Goal: Task Accomplishment & Management: Complete application form

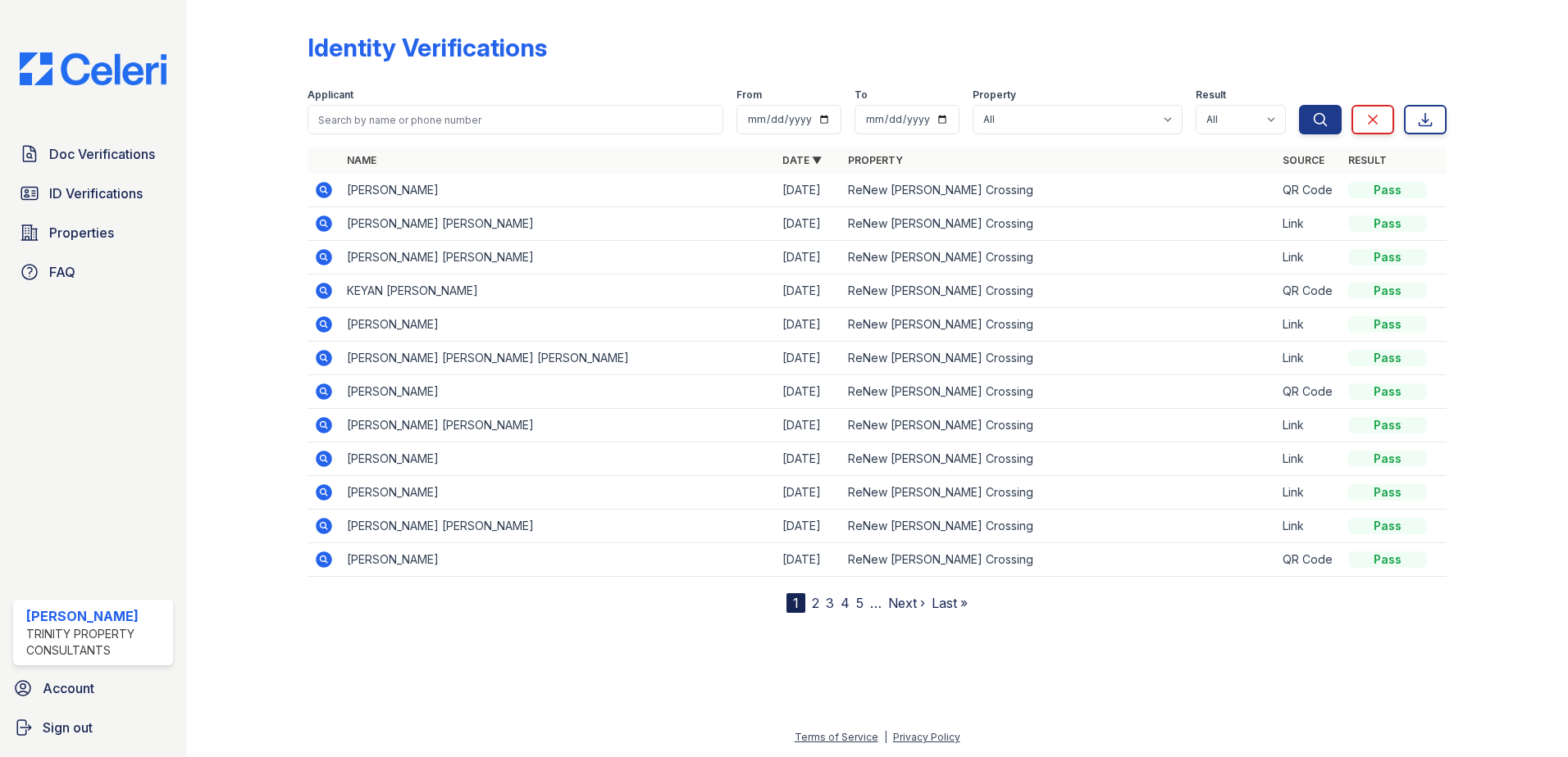
click at [261, 250] on div at bounding box center [260, 310] width 95 height 607
click at [329, 186] on icon at bounding box center [324, 190] width 17 height 17
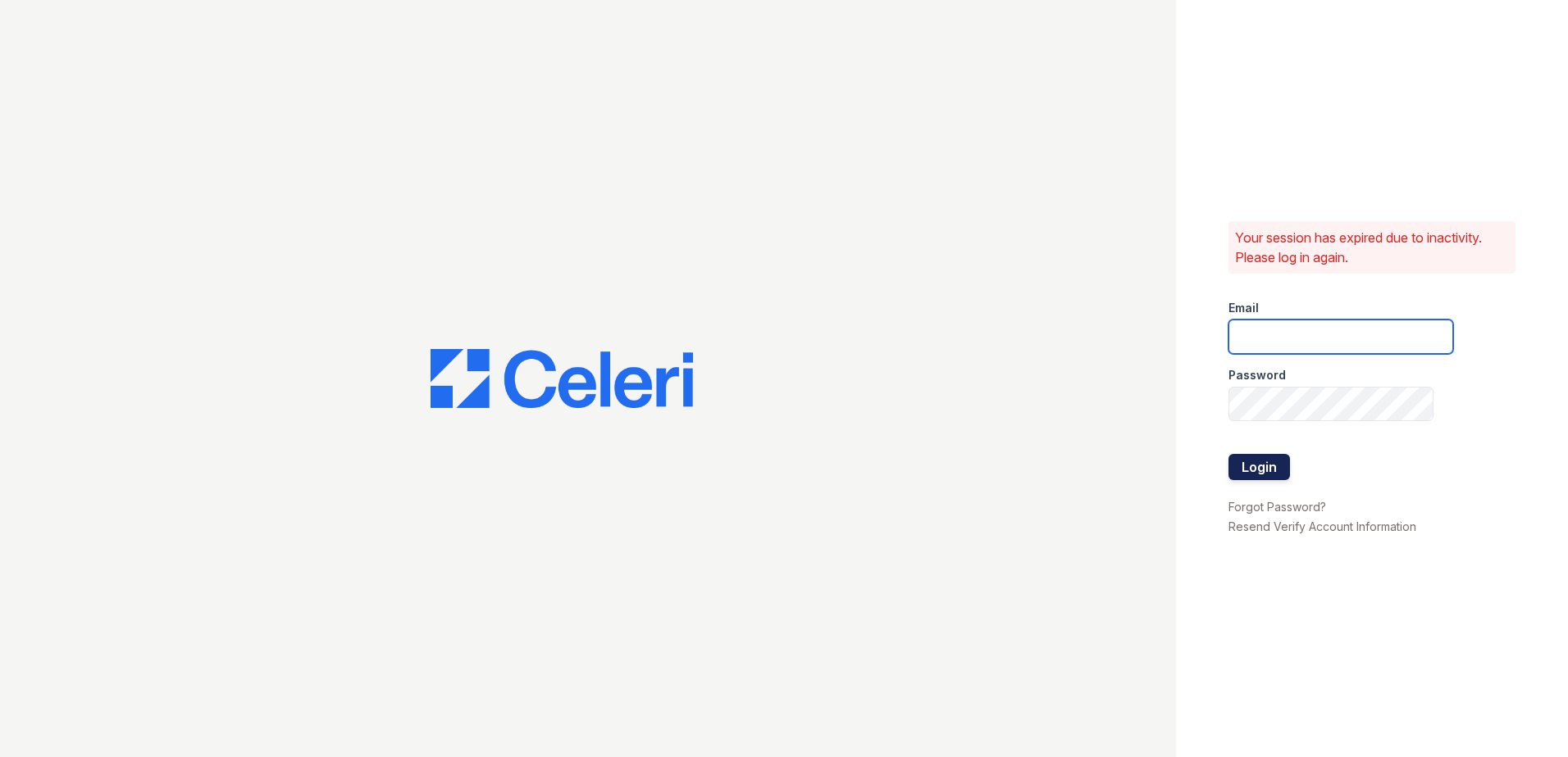
type input "vdardon@trinity-pm.com"
click at [1245, 466] on button "Login" at bounding box center [1259, 467] width 62 height 26
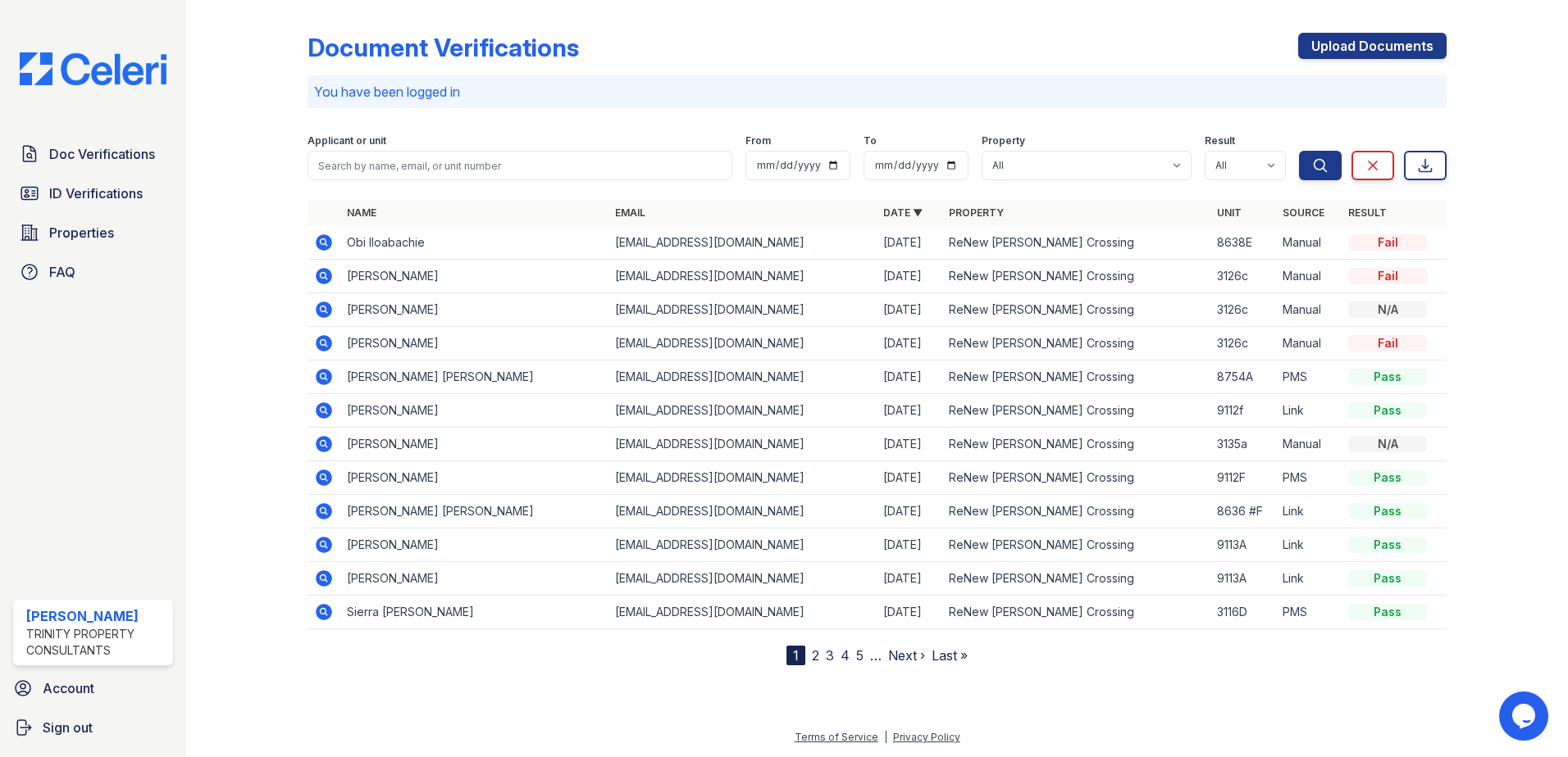
drag, startPoint x: 160, startPoint y: 157, endPoint x: 228, endPoint y: 156, distance: 68.0
click at [160, 157] on link "Doc Verifications" at bounding box center [92, 154] width 160 height 33
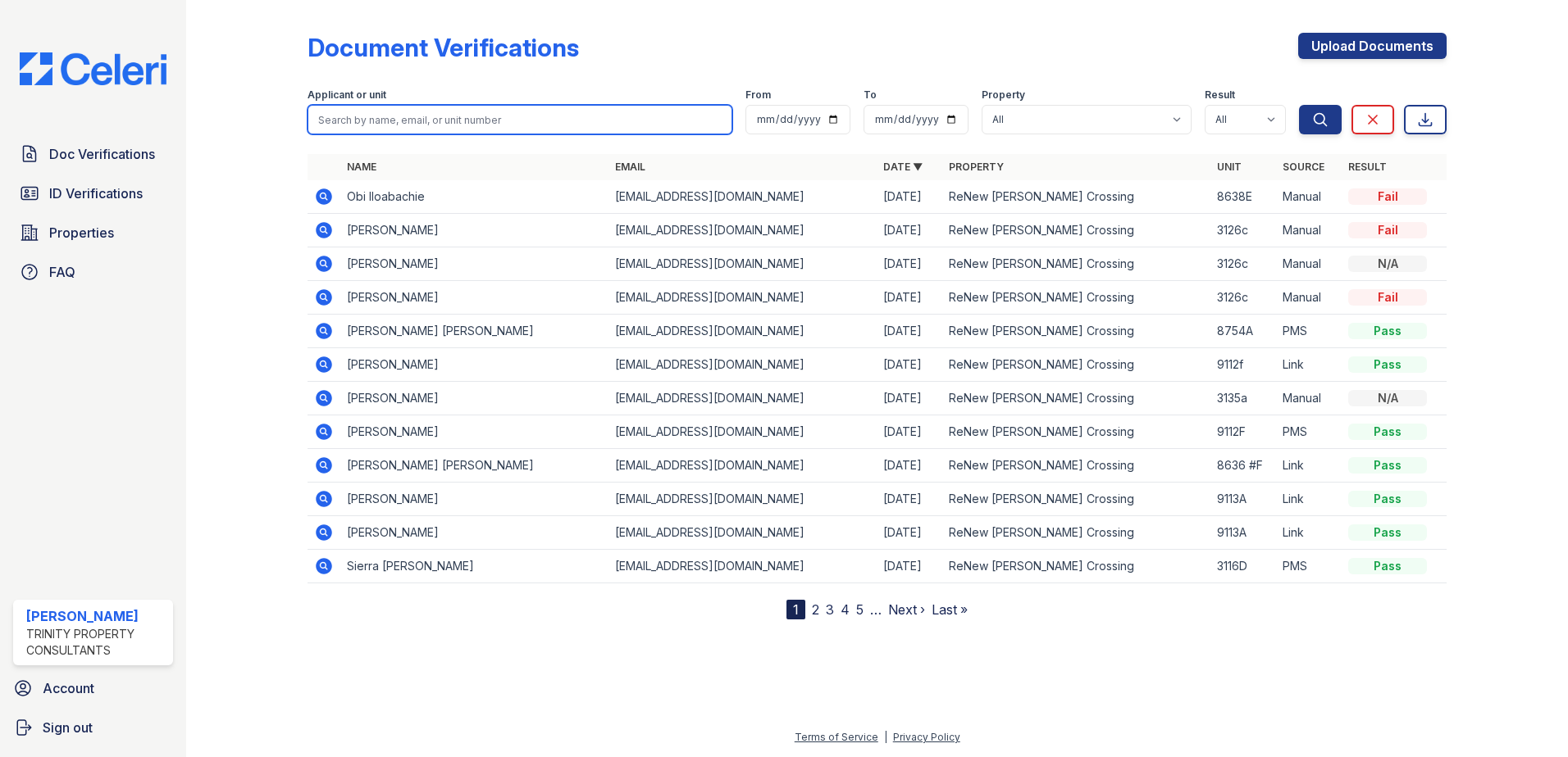
click at [366, 118] on input "search" at bounding box center [520, 120] width 424 height 30
type input "anita"
click at [1298, 105] on button "Search" at bounding box center [1320, 120] width 43 height 30
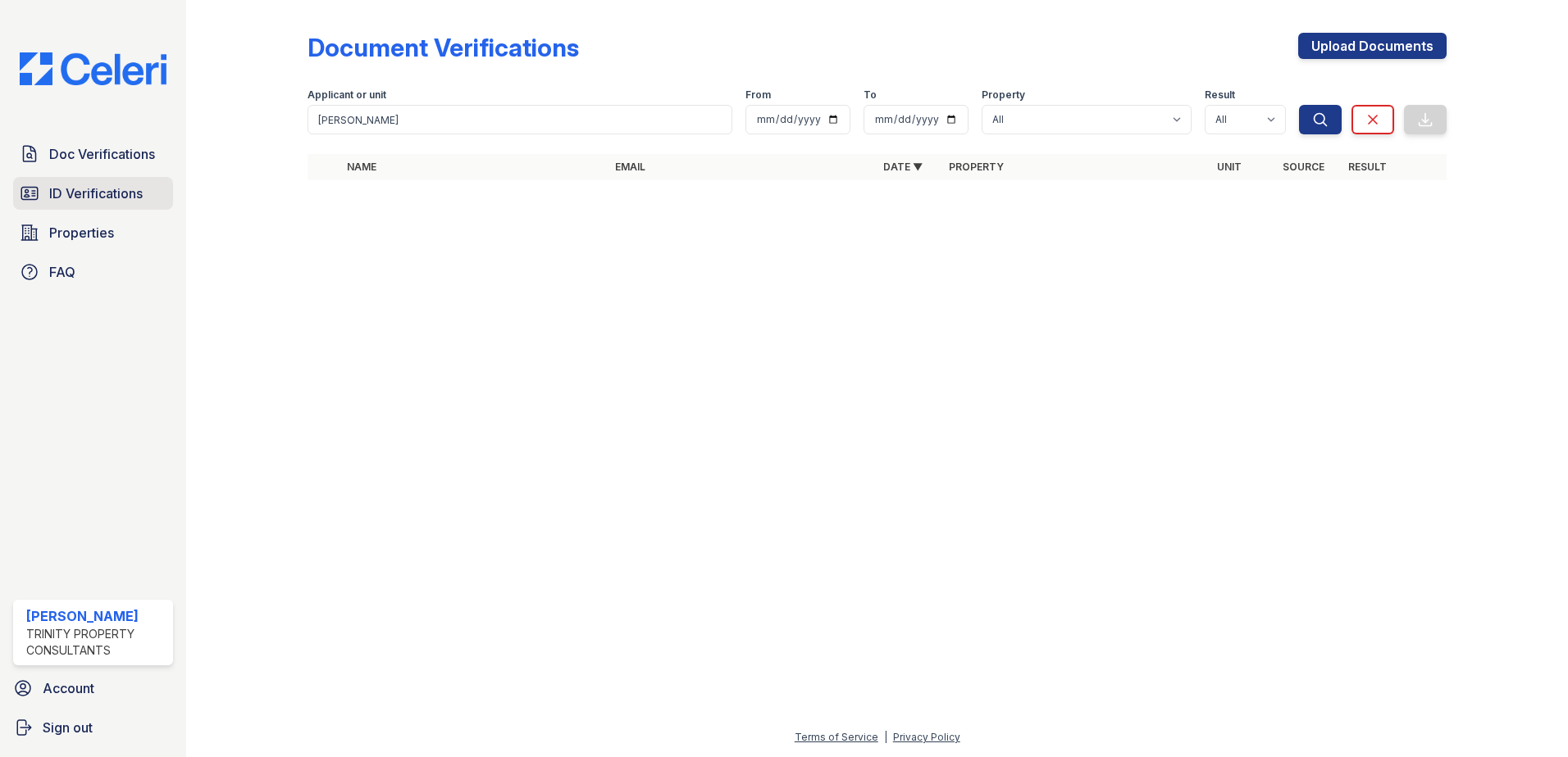
click at [122, 179] on link "ID Verifications" at bounding box center [92, 193] width 160 height 33
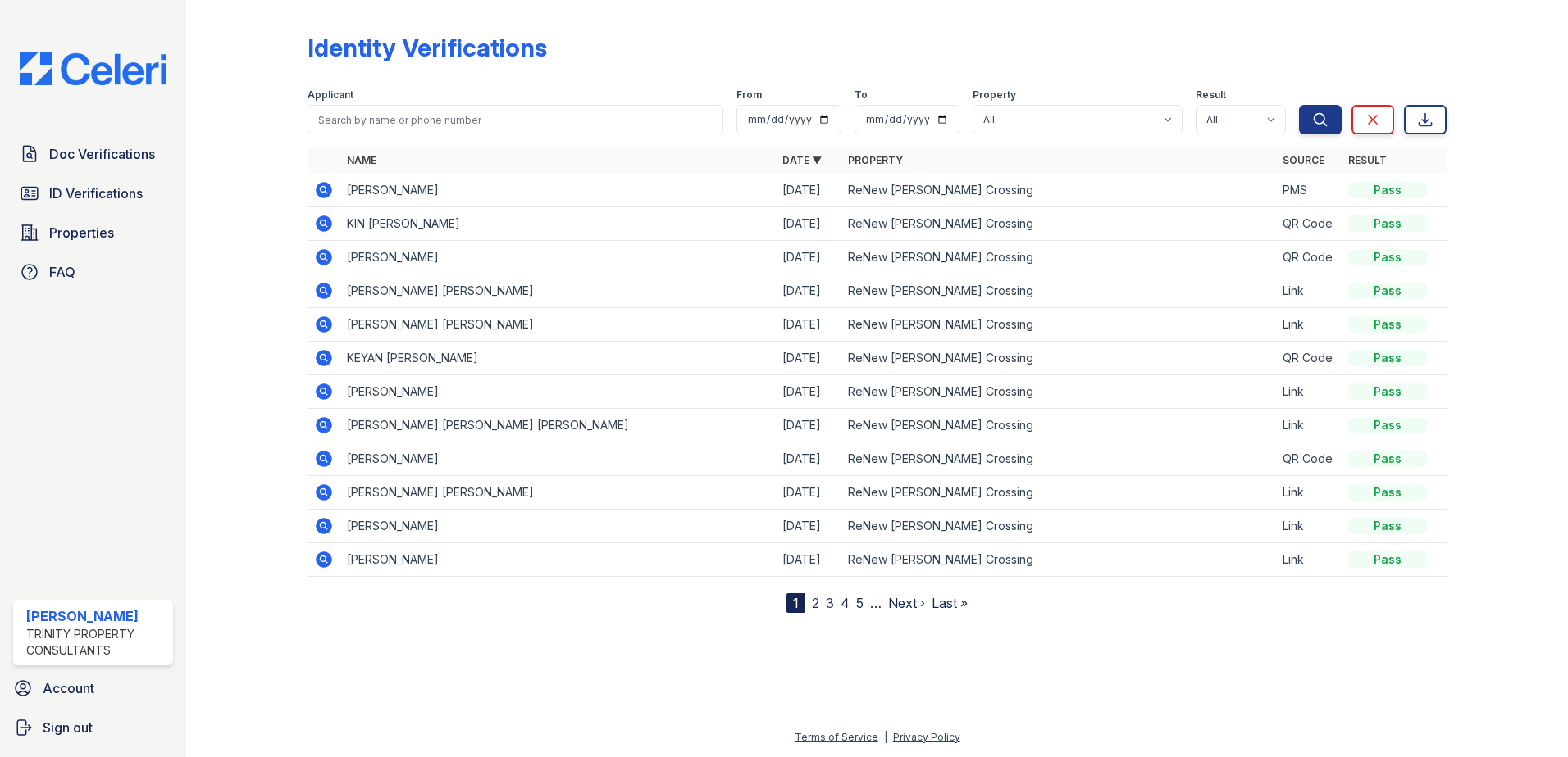
click at [353, 261] on td "ANITA JOANNE MILES" at bounding box center [558, 257] width 436 height 34
click at [315, 256] on icon at bounding box center [324, 256] width 20 height 20
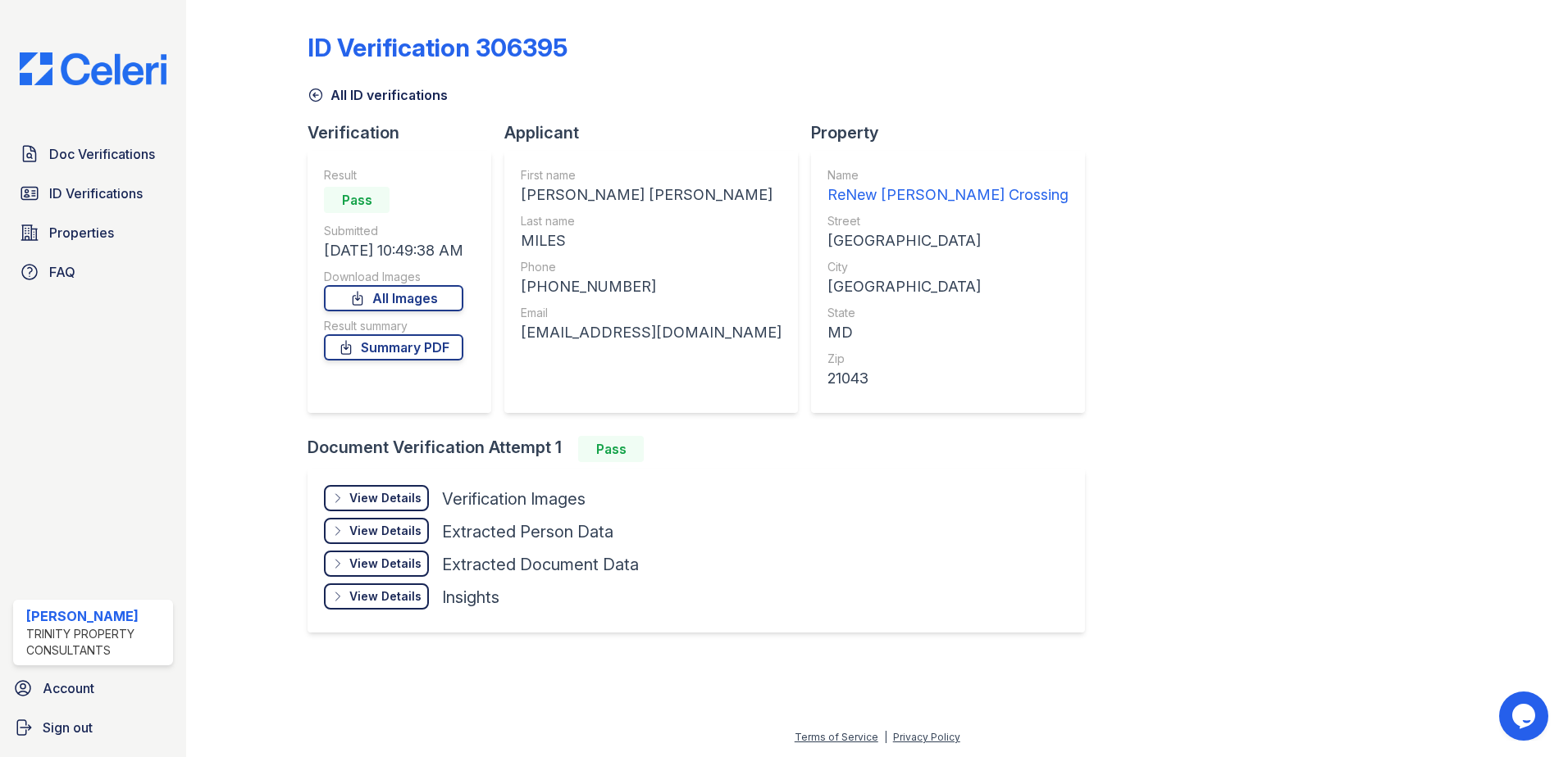
click at [379, 489] on div "View Details Details" at bounding box center [376, 498] width 105 height 26
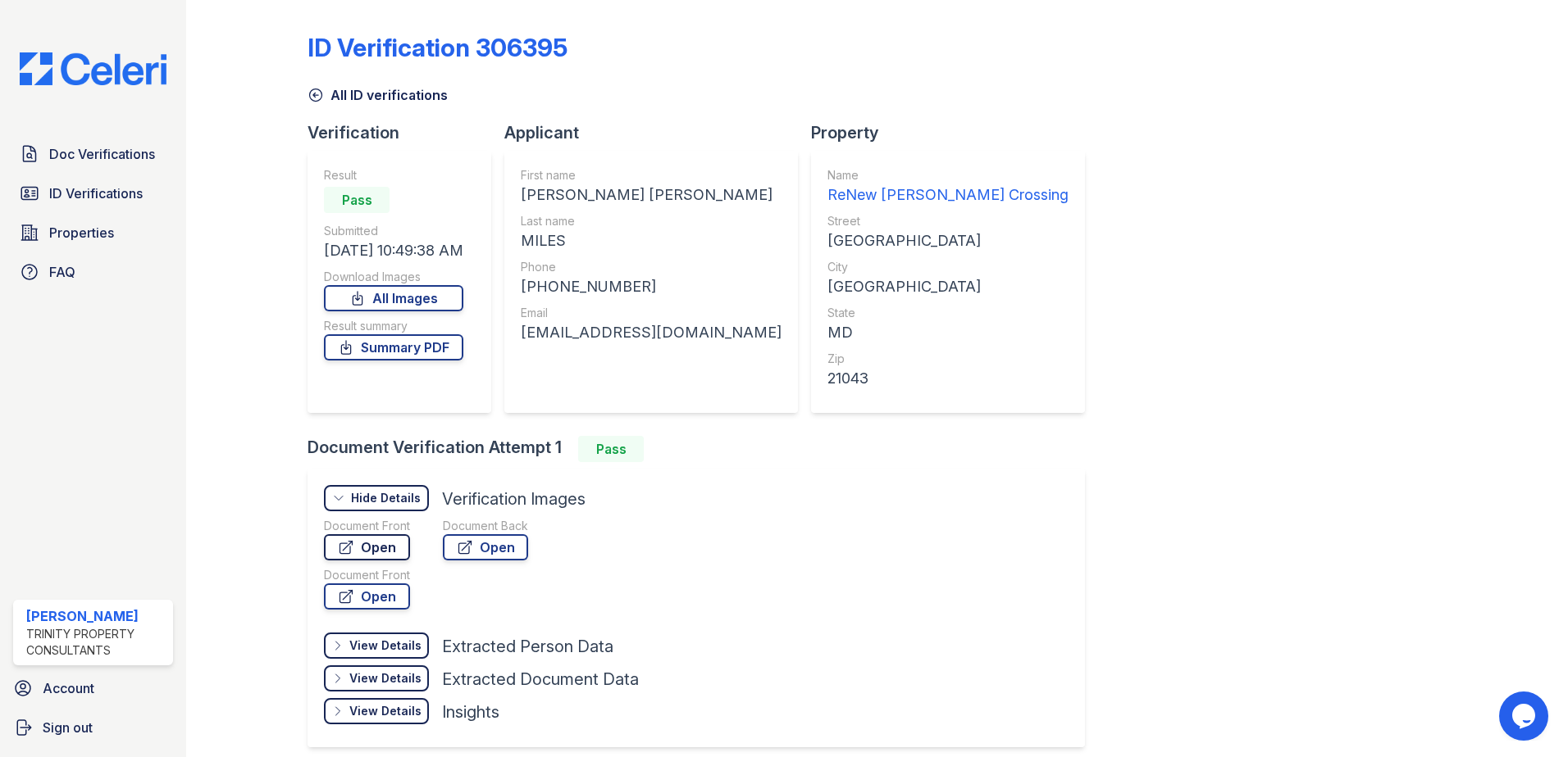
click at [369, 549] on link "Open" at bounding box center [367, 547] width 86 height 26
click at [396, 351] on link "Summary PDF" at bounding box center [393, 348] width 139 height 26
click at [312, 93] on icon at bounding box center [316, 95] width 17 height 17
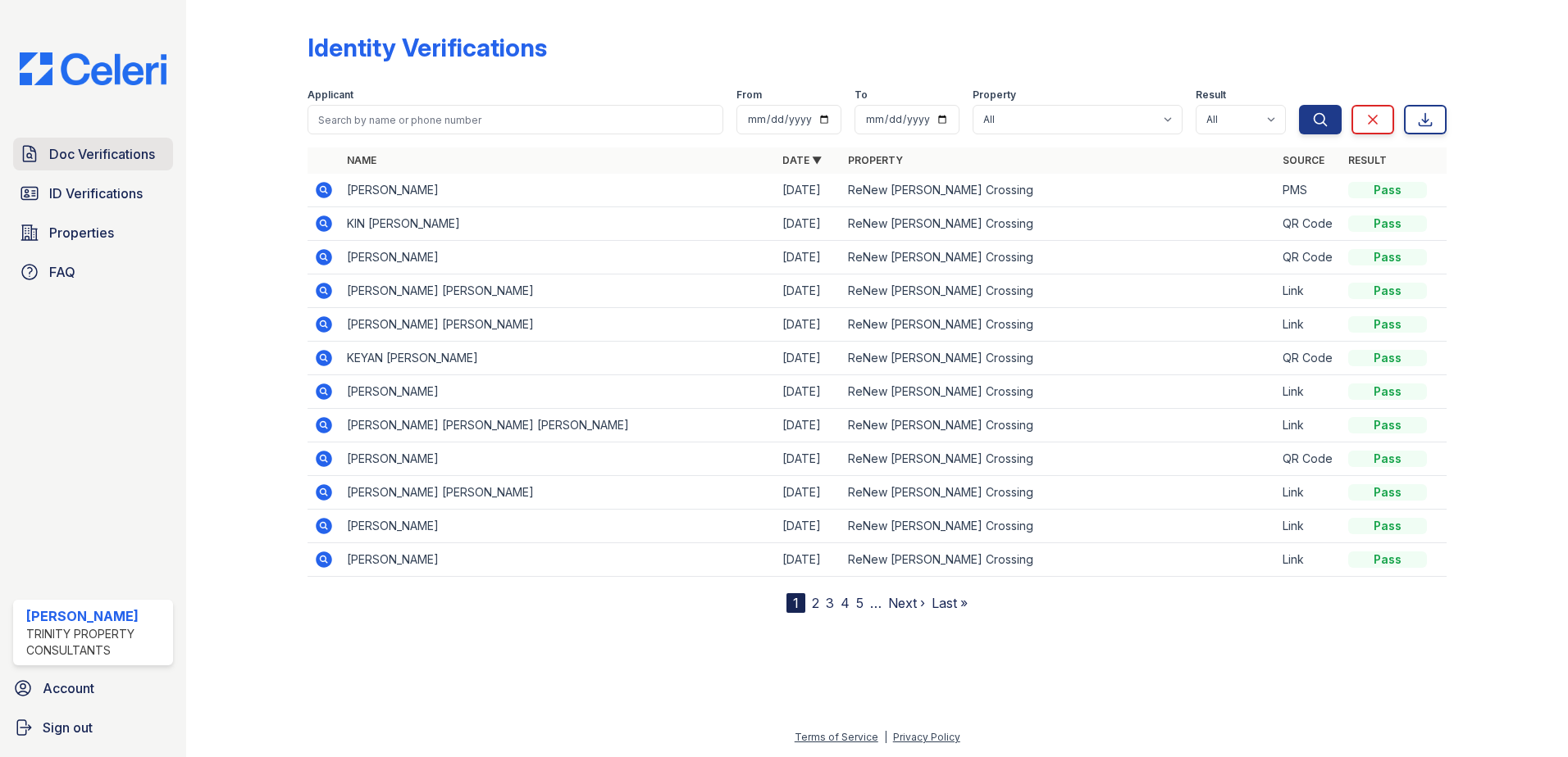
click at [132, 150] on span "Doc Verifications" at bounding box center [102, 154] width 105 height 20
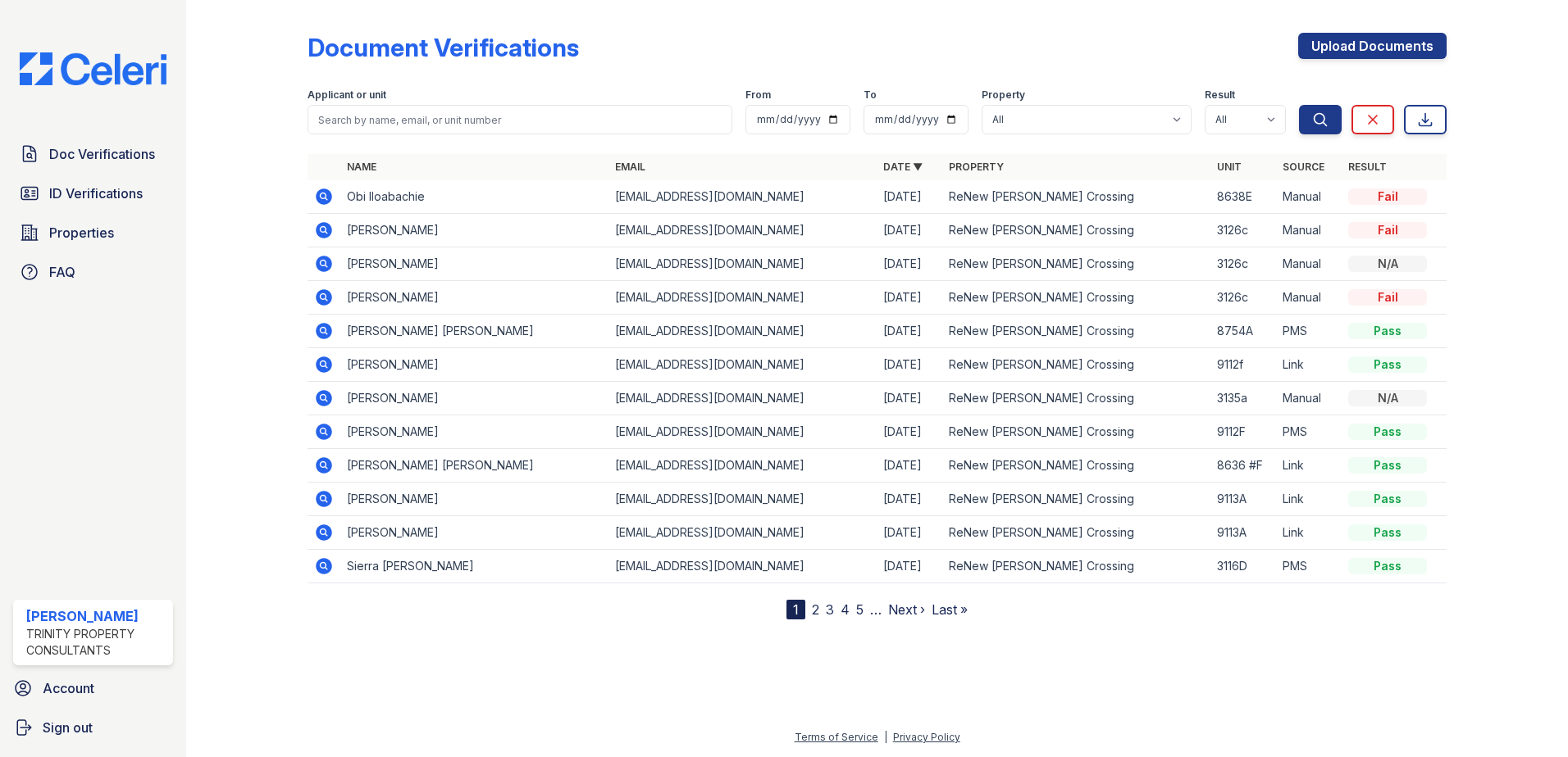
click at [742, 717] on div at bounding box center [877, 687] width 1329 height 82
click at [1329, 49] on link "Upload Documents" at bounding box center [1372, 46] width 148 height 26
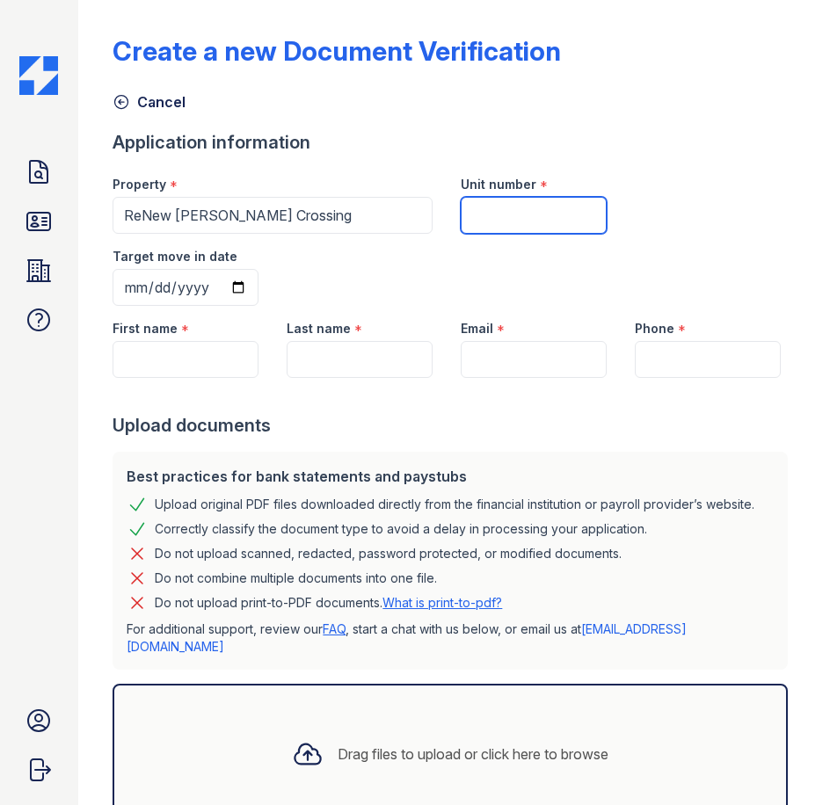
click at [491, 217] on input "Unit number" at bounding box center [534, 215] width 146 height 37
type input "8647 D"
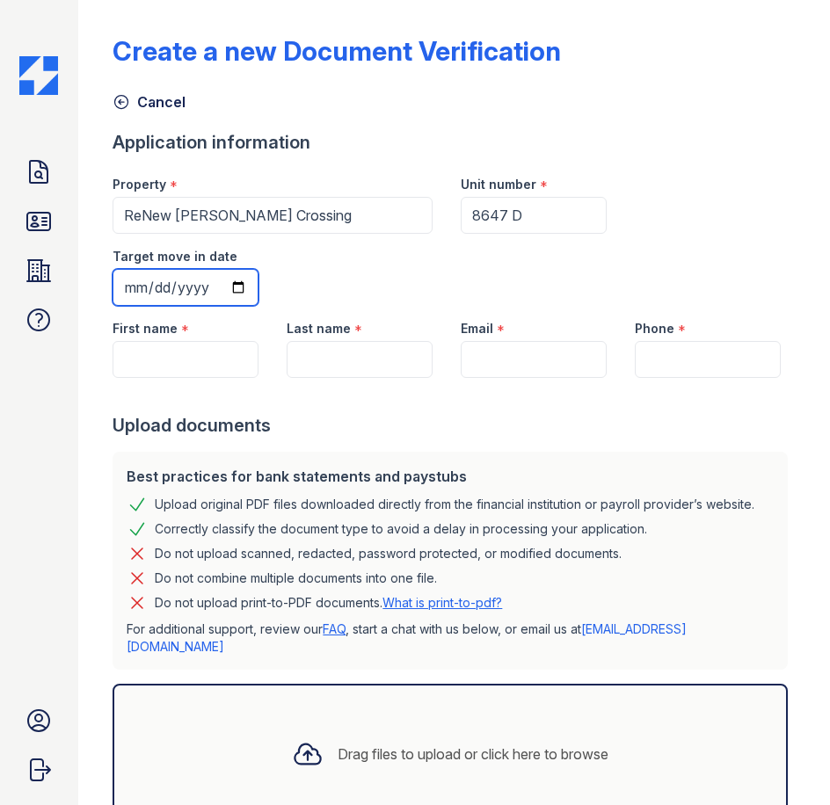
click at [238, 288] on input "Target move in date" at bounding box center [186, 287] width 146 height 37
type input "2025-09-29"
click at [193, 364] on input "First name" at bounding box center [186, 359] width 146 height 37
type input "a"
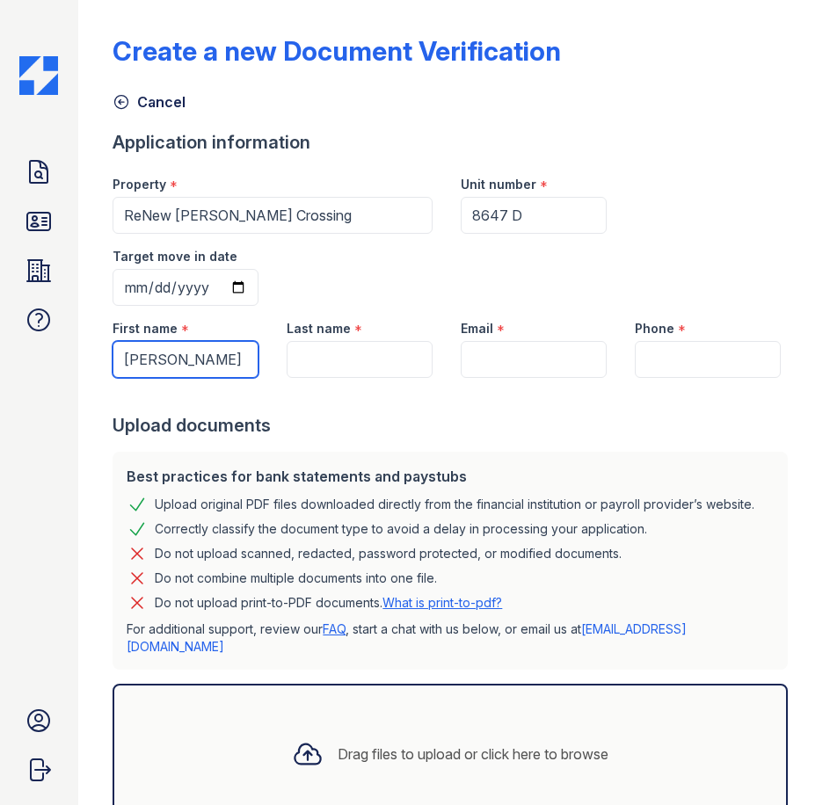
type input "Anita"
type input "Miles"
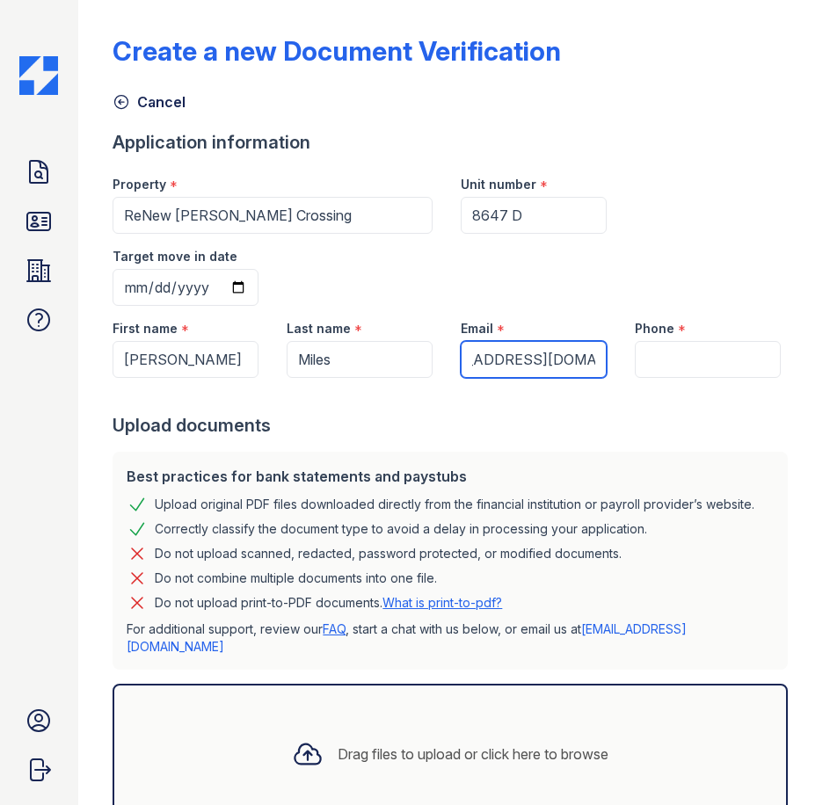
scroll to position [0, 75]
type input "anitamiles07740@yahoo.com"
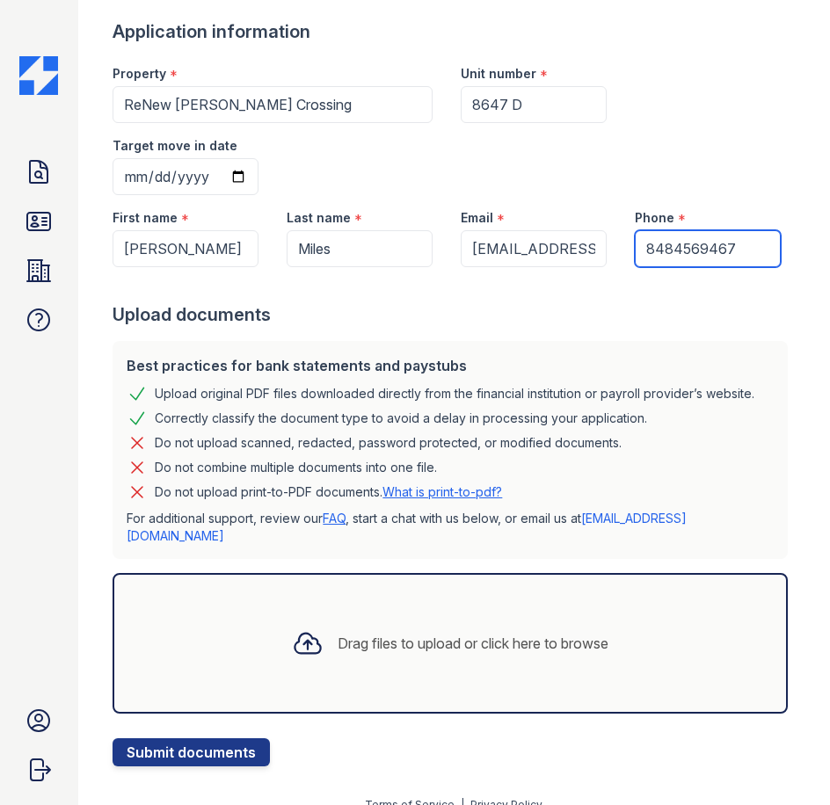
scroll to position [114, 0]
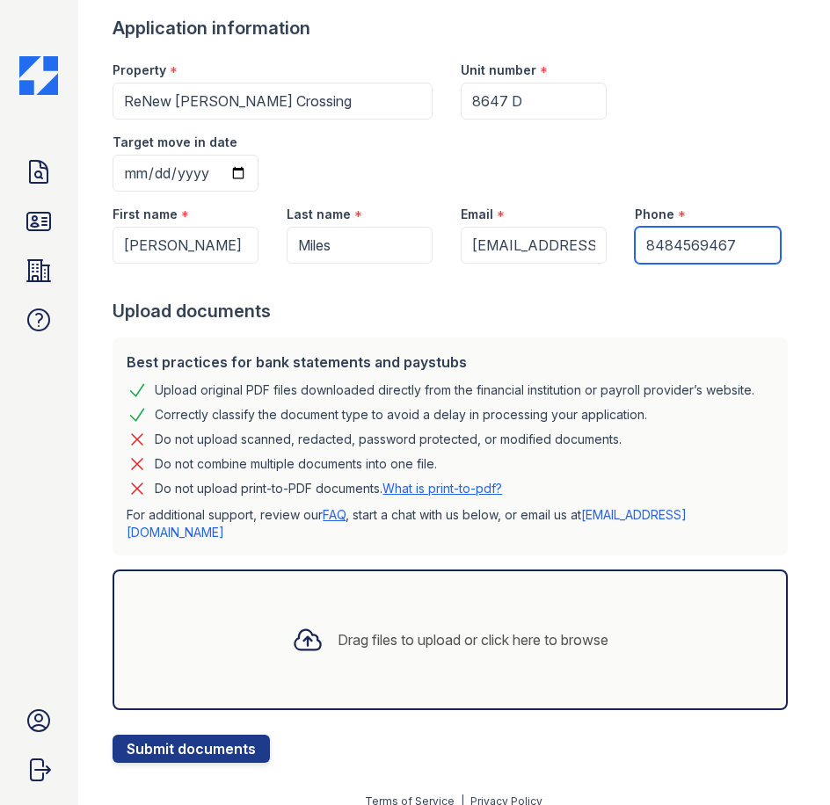
type input "8484569467"
click at [442, 577] on div "Drag files to upload or click here to browse" at bounding box center [450, 640] width 675 height 141
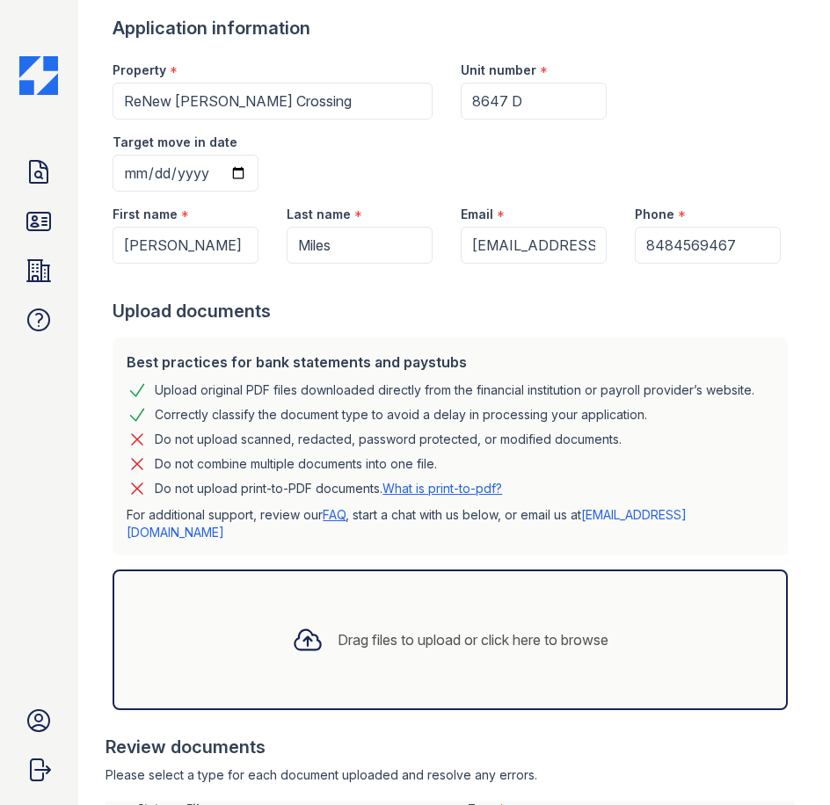
click at [362, 629] on div "Drag files to upload or click here to browse" at bounding box center [473, 639] width 271 height 21
click at [349, 629] on div "Drag files to upload or click here to browse" at bounding box center [473, 639] width 271 height 21
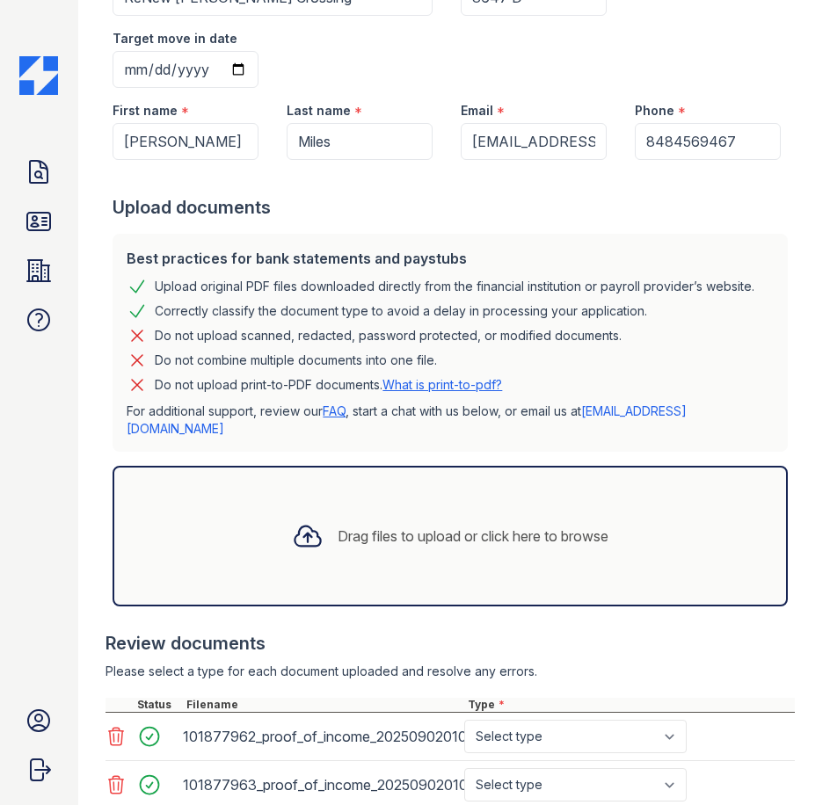
scroll to position [371, 0]
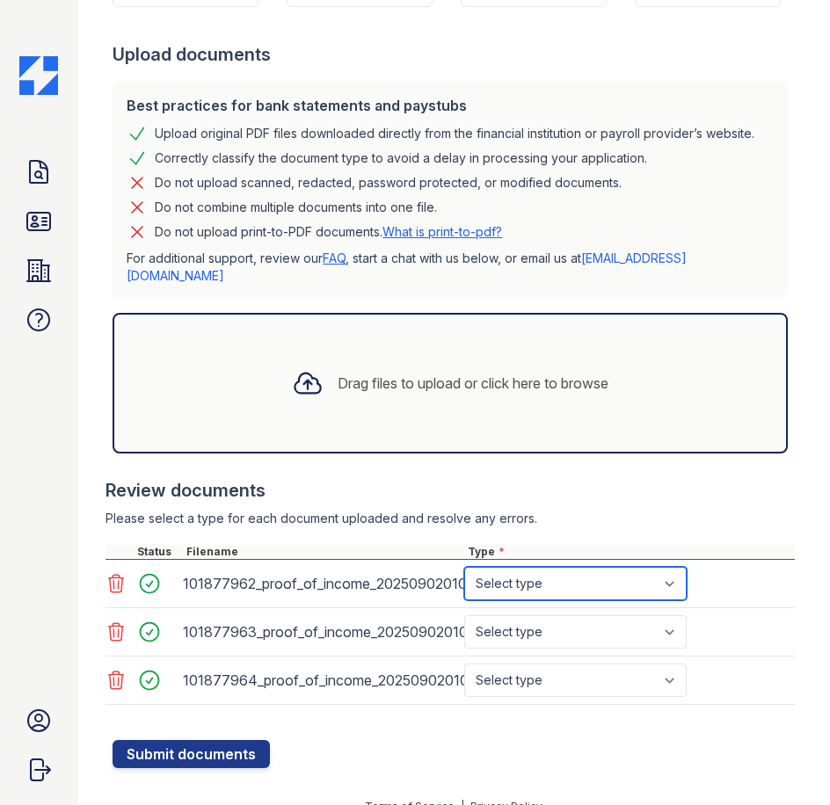
click at [569, 567] on select "Select type Paystub Bank Statement Offer Letter Tax Documents Benefit Award Let…" at bounding box center [575, 583] width 222 height 33
select select "paystub"
click at [464, 567] on select "Select type Paystub Bank Statement Offer Letter Tax Documents Benefit Award Let…" at bounding box center [575, 583] width 222 height 33
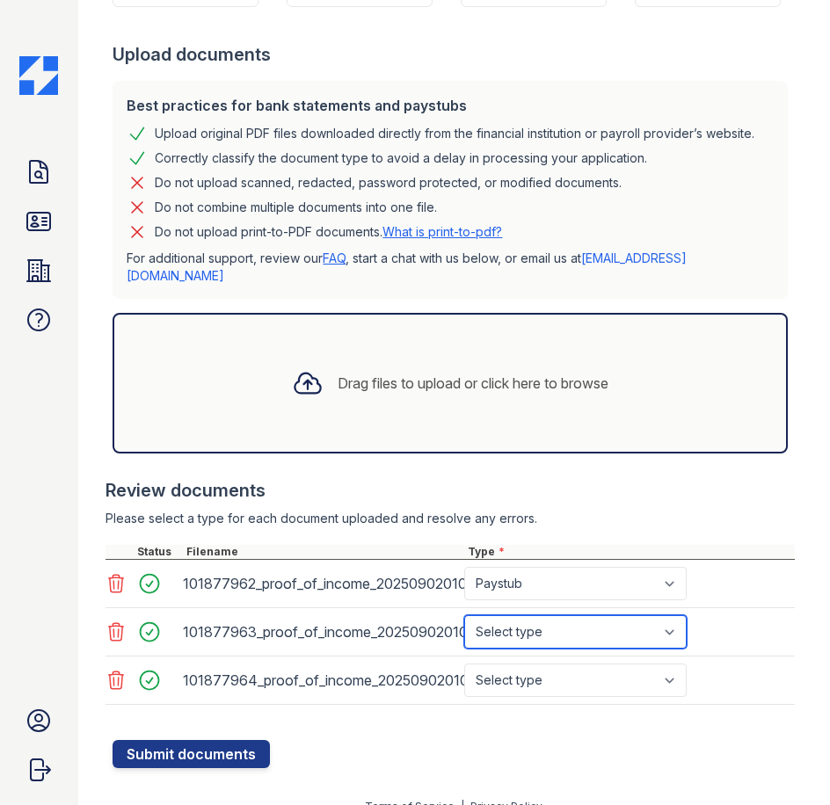
click at [537, 624] on select "Select type Paystub Bank Statement Offer Letter Tax Documents Benefit Award Let…" at bounding box center [575, 631] width 222 height 33
click at [464, 615] on select "Select type Paystub Bank Statement Offer Letter Tax Documents Benefit Award Let…" at bounding box center [575, 631] width 222 height 33
click at [524, 615] on select "Select type Paystub Bank Statement Offer Letter Tax Documents Benefit Award Let…" at bounding box center [575, 631] width 222 height 33
select select "paystub"
click at [464, 615] on select "Select type Paystub Bank Statement Offer Letter Tax Documents Benefit Award Let…" at bounding box center [575, 631] width 222 height 33
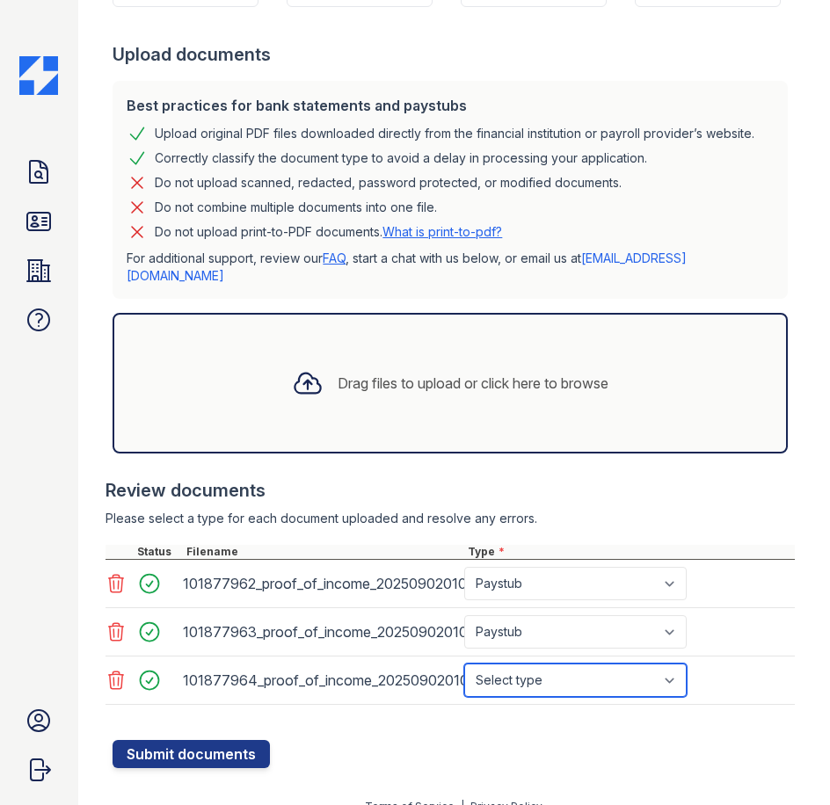
click at [545, 667] on select "Select type Paystub Bank Statement Offer Letter Tax Documents Benefit Award Let…" at bounding box center [575, 680] width 222 height 33
select select "paystub"
click at [464, 664] on select "Select type Paystub Bank Statement Offer Letter Tax Documents Benefit Award Let…" at bounding box center [575, 680] width 222 height 33
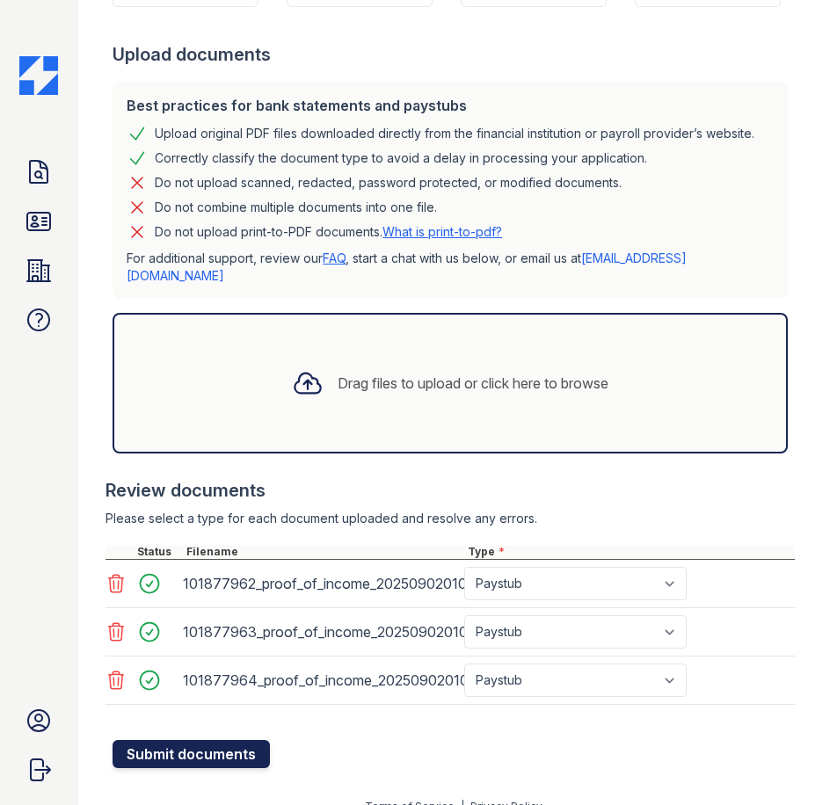
click at [193, 740] on button "Submit documents" at bounding box center [191, 754] width 157 height 28
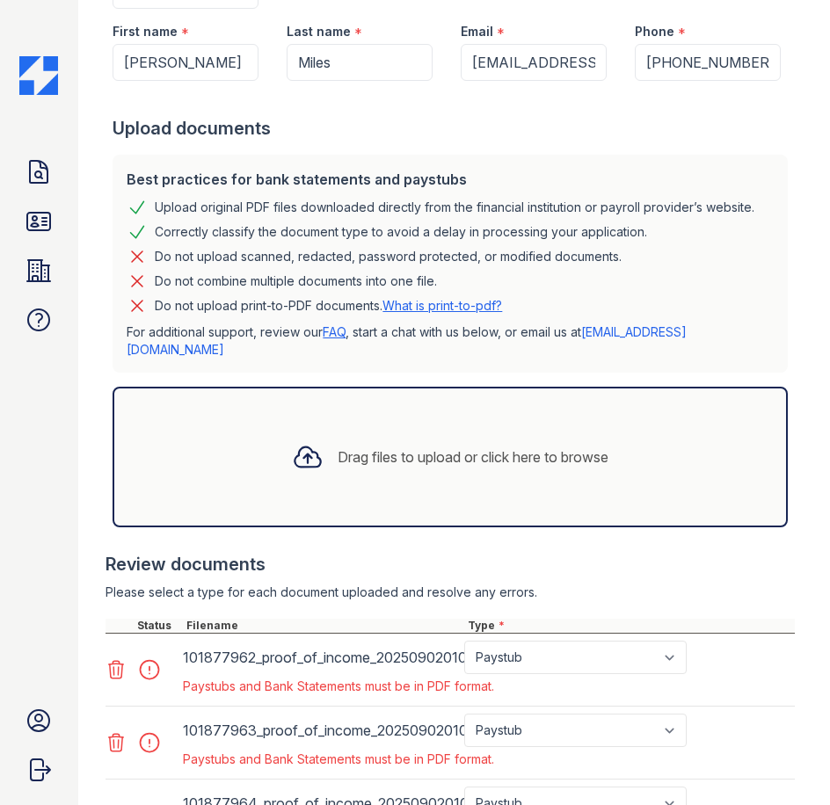
scroll to position [499, 0]
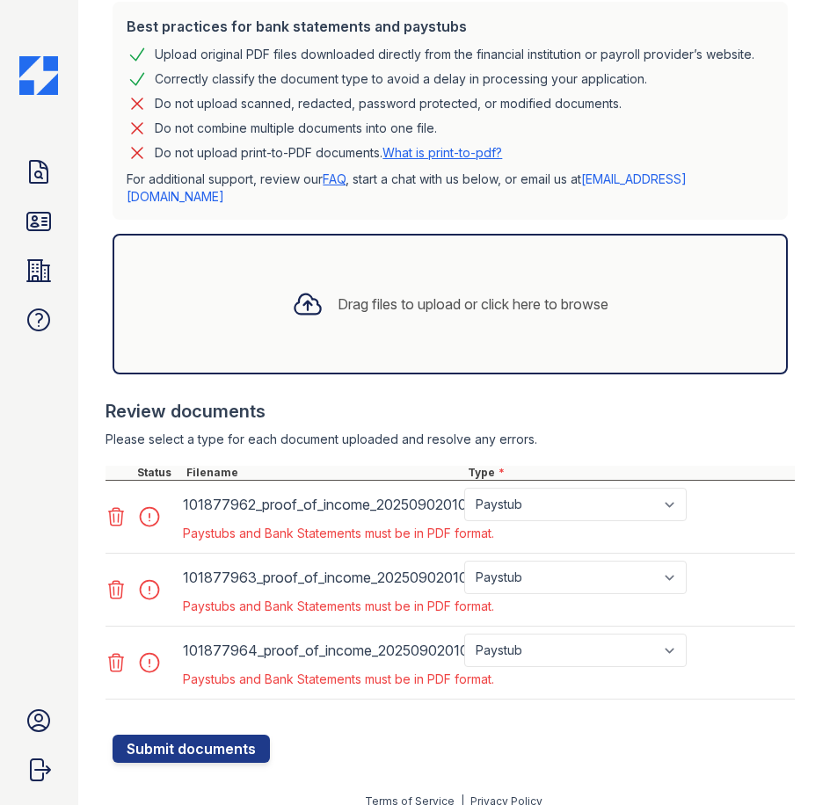
click at [120, 652] on icon at bounding box center [115, 662] width 21 height 21
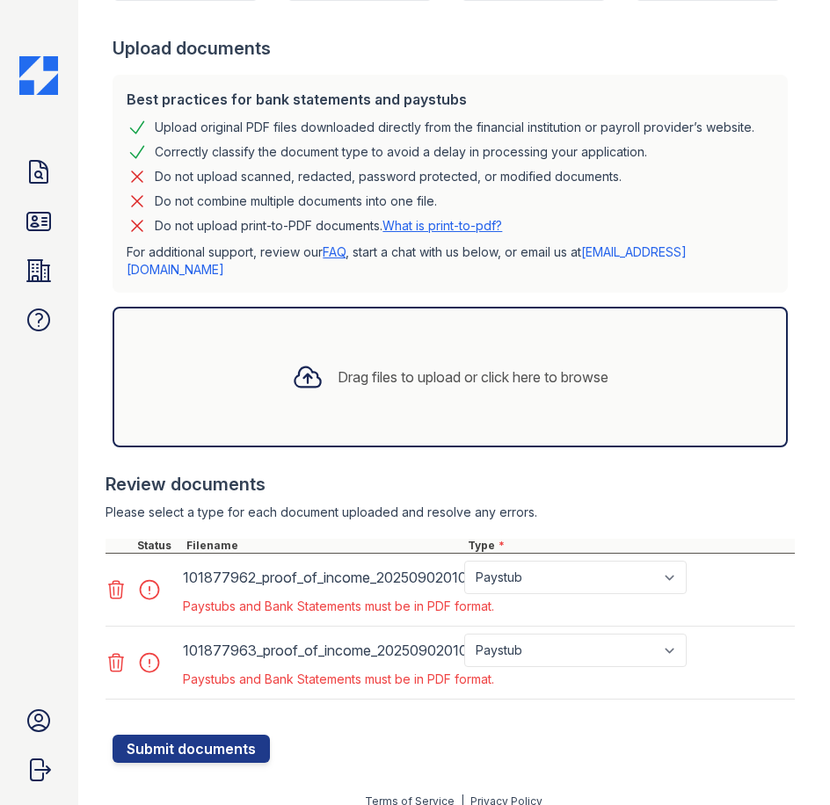
click at [114, 581] on icon at bounding box center [116, 590] width 15 height 18
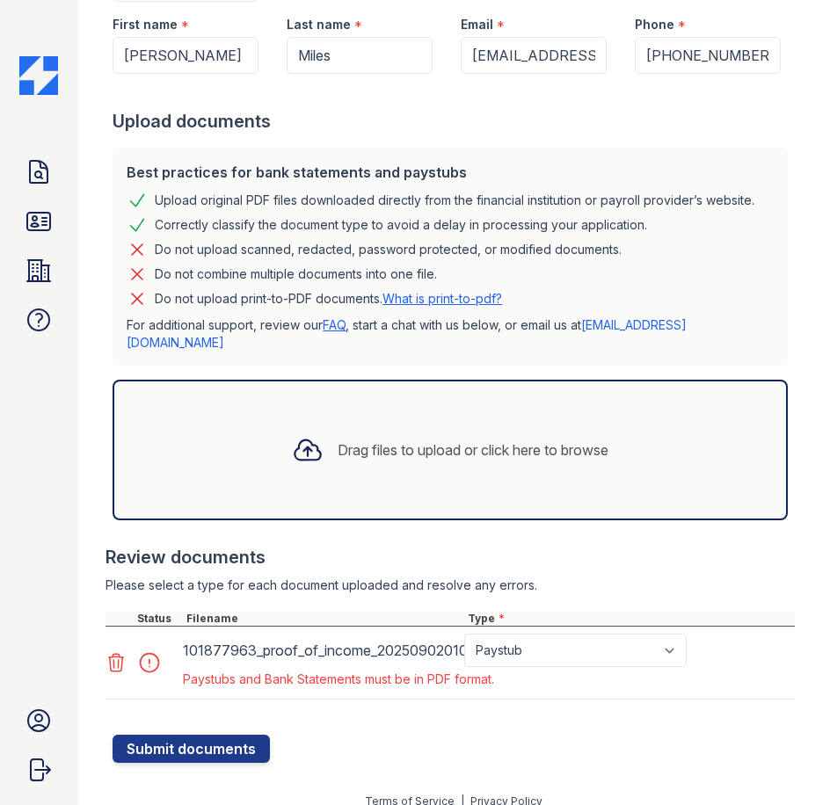
click at [105, 642] on main "Create a new Document Verification Cancel Please correct the errors below. Appl…" at bounding box center [454, 402] width 753 height 805
click at [110, 654] on icon at bounding box center [116, 663] width 15 height 18
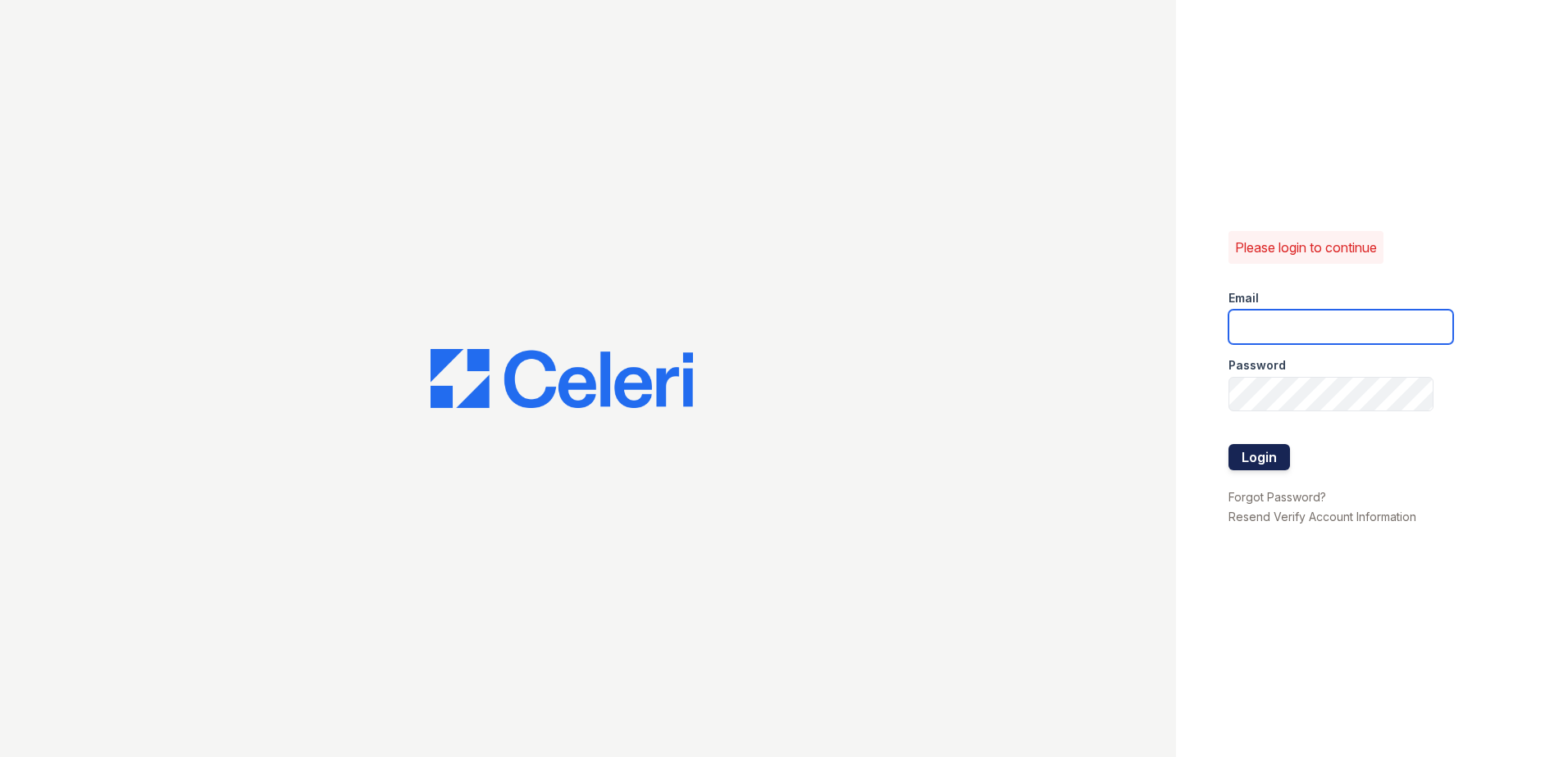
type input "[EMAIL_ADDRESS][DOMAIN_NAME]"
click at [1270, 453] on button "Login" at bounding box center [1259, 457] width 62 height 26
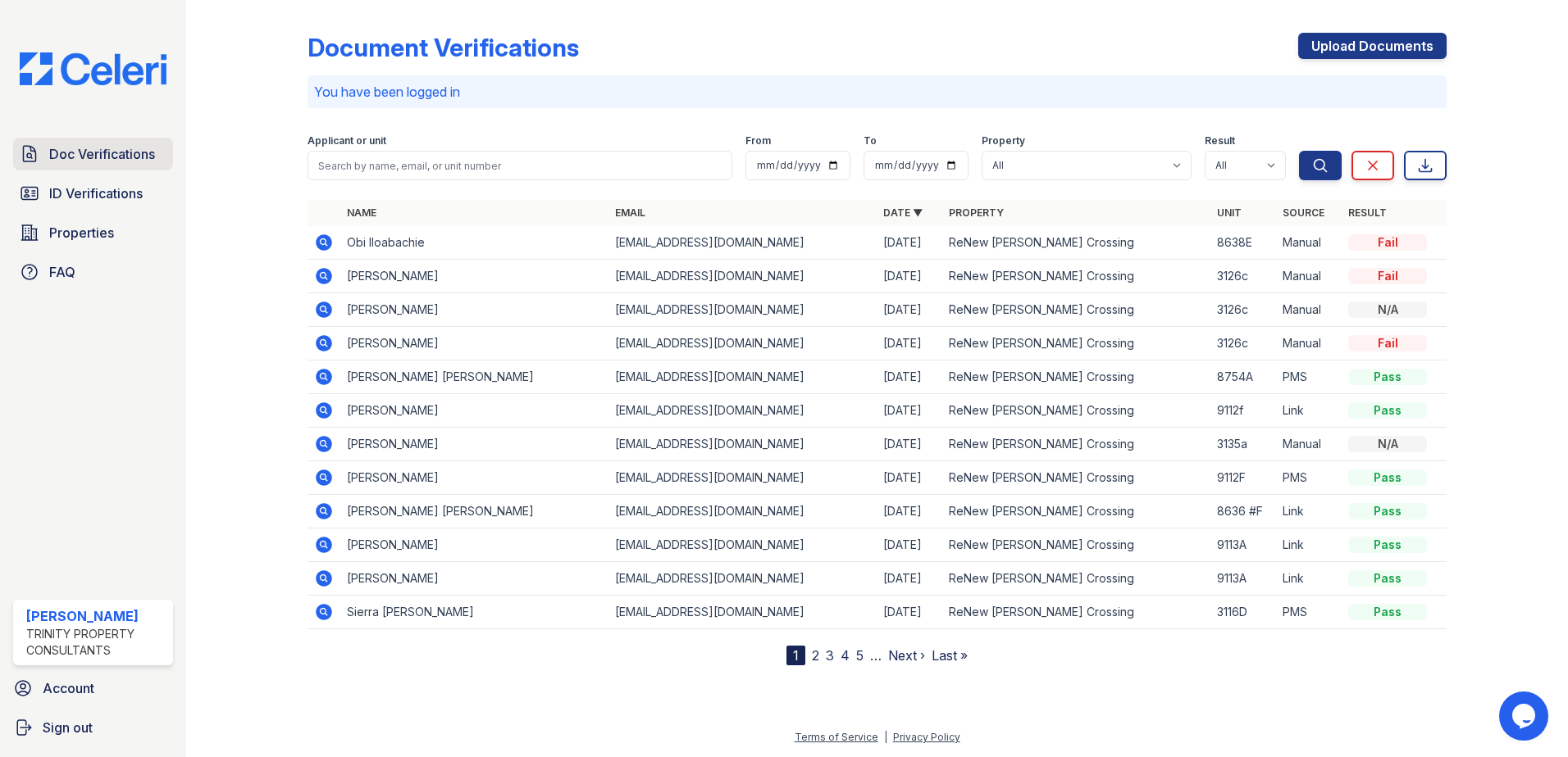
click at [57, 158] on span "Doc Verifications" at bounding box center [102, 154] width 105 height 20
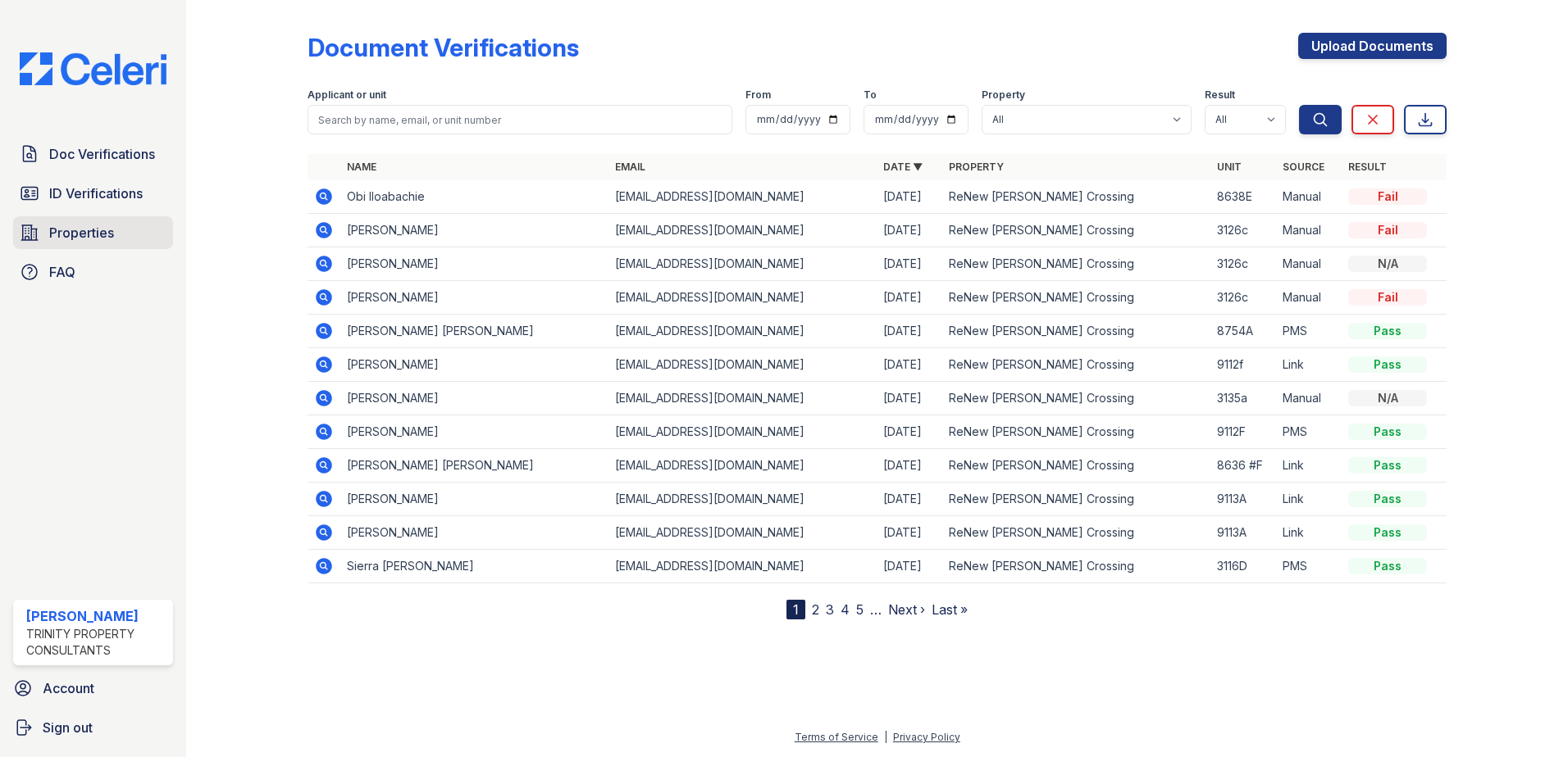
click at [94, 249] on link "Properties" at bounding box center [92, 232] width 160 height 33
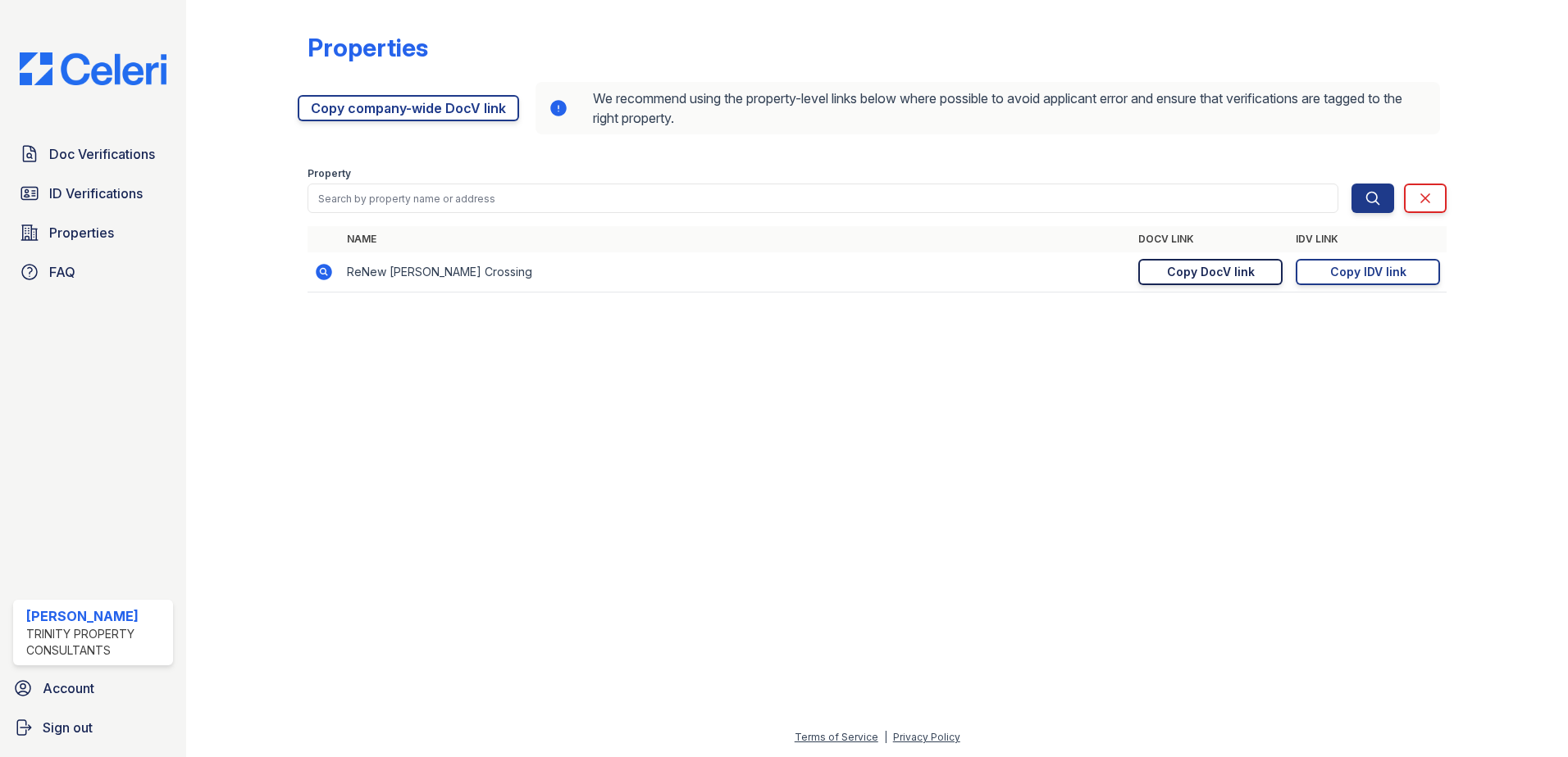
click at [1204, 272] on div "Copy DocV link" at bounding box center [1211, 272] width 88 height 17
